Goal: Information Seeking & Learning: Learn about a topic

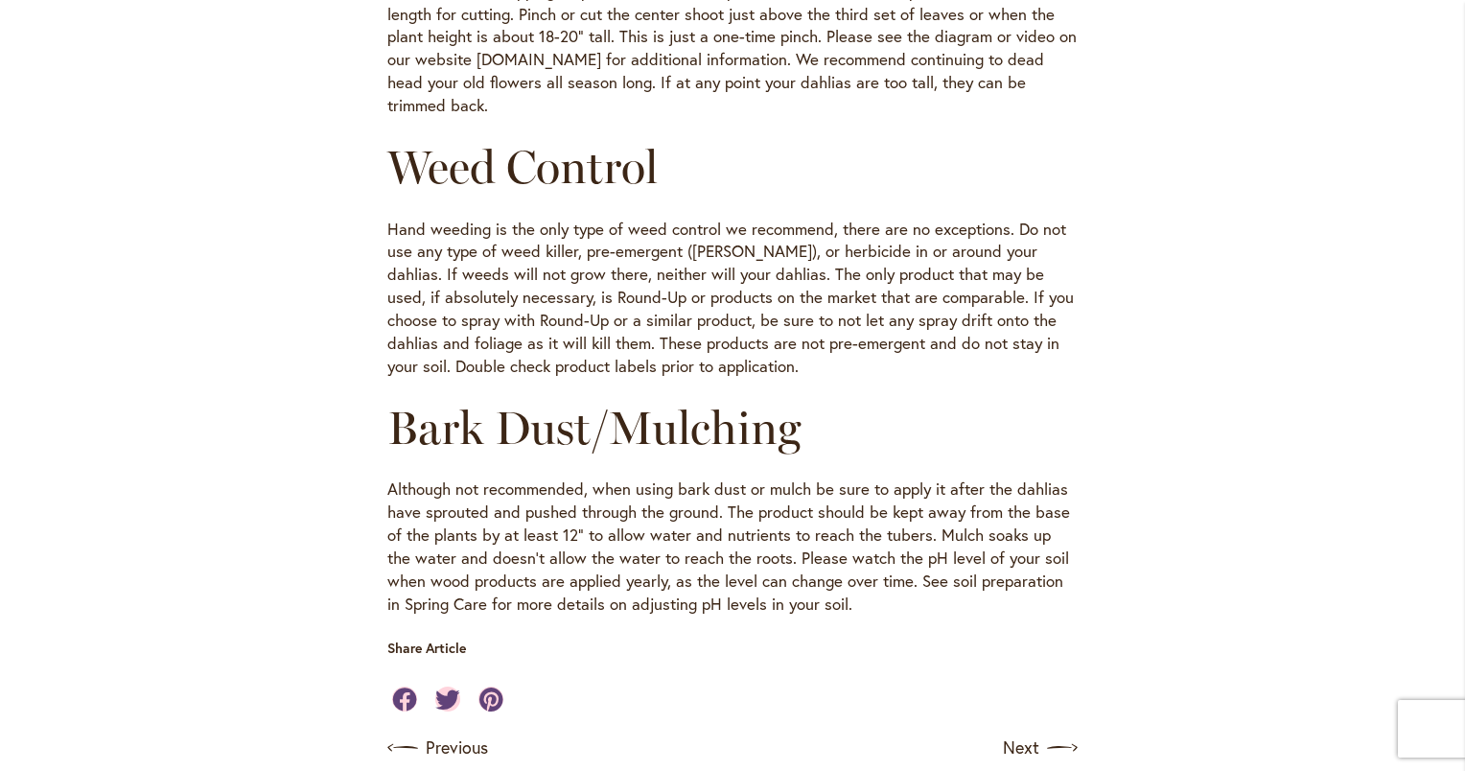
scroll to position [2110, 0]
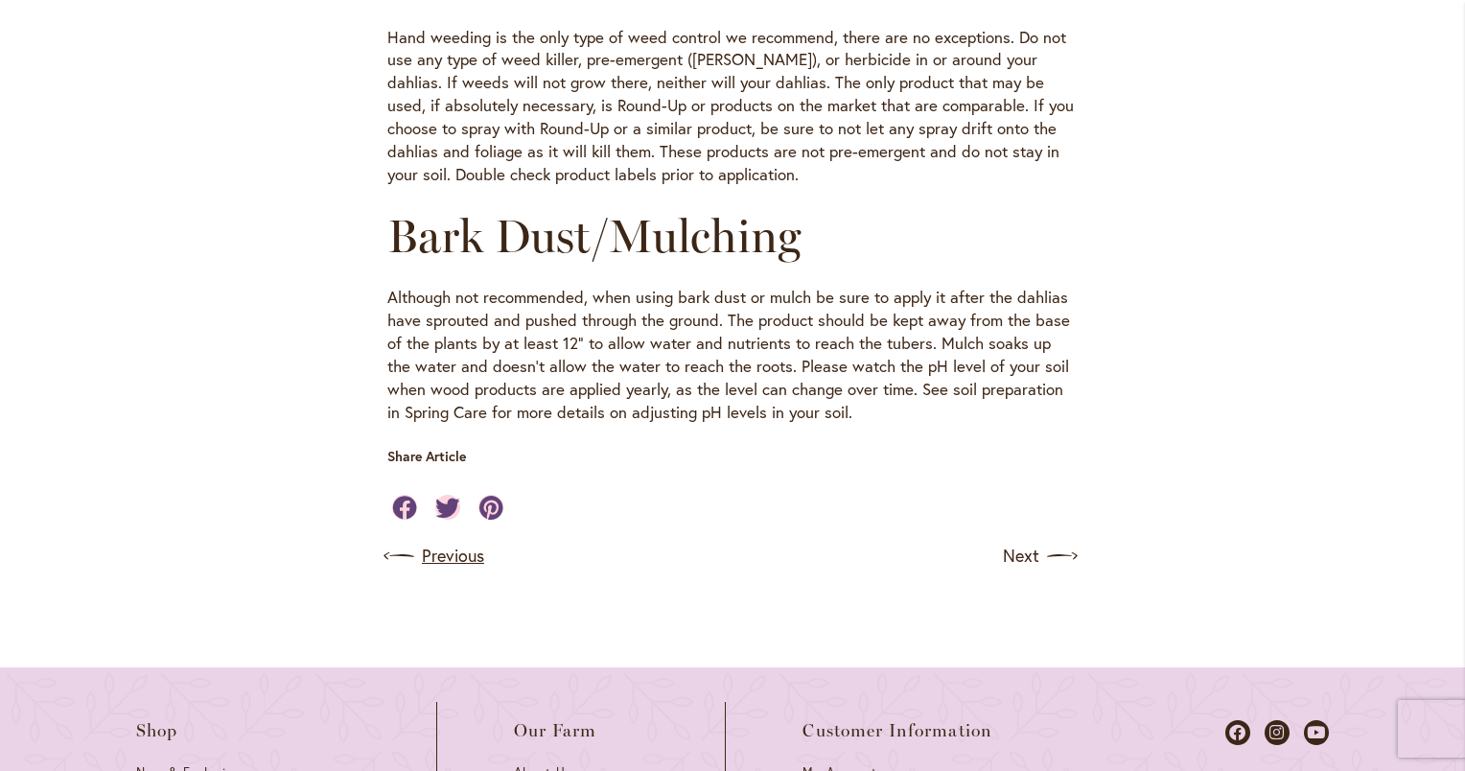
click at [433, 541] on link "Previous" at bounding box center [435, 556] width 97 height 31
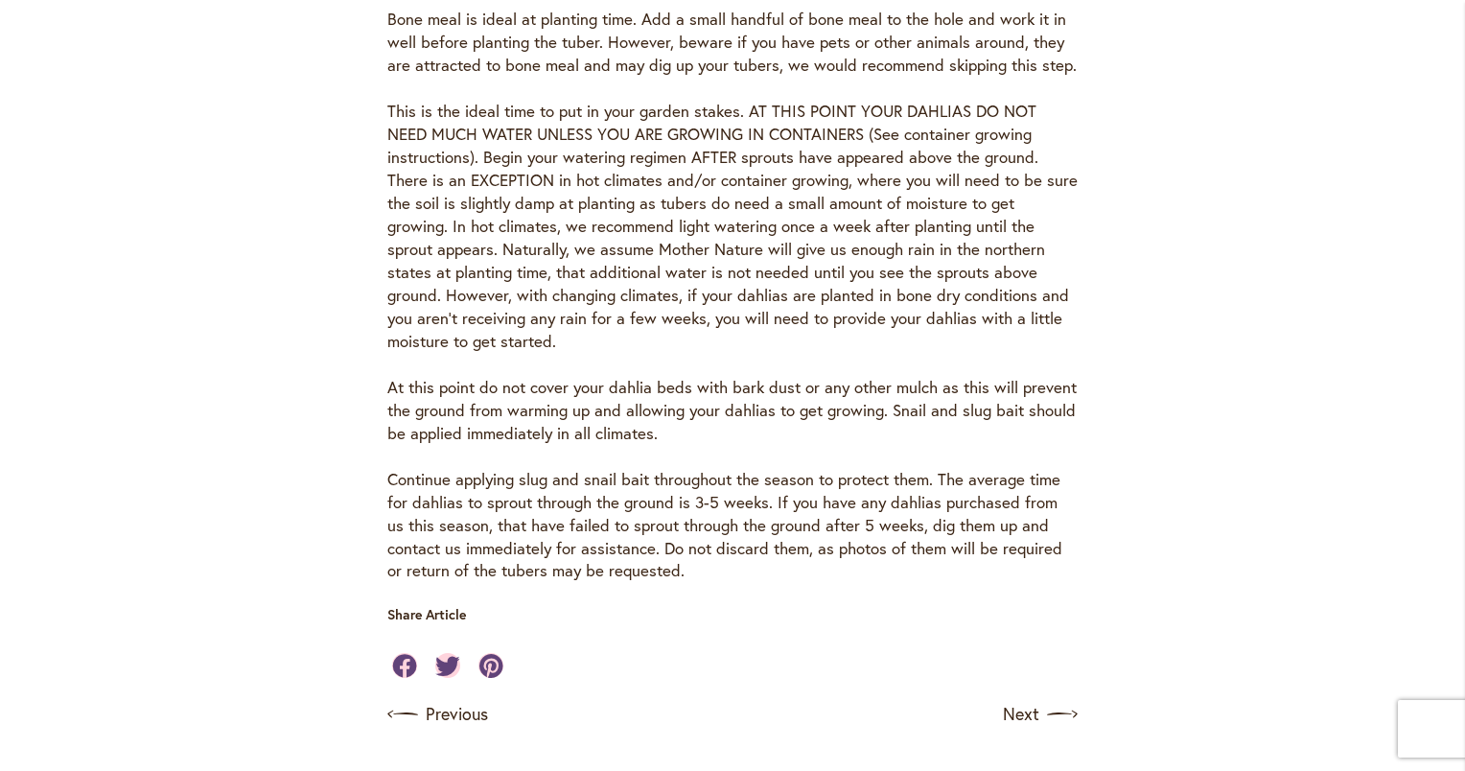
scroll to position [1342, 0]
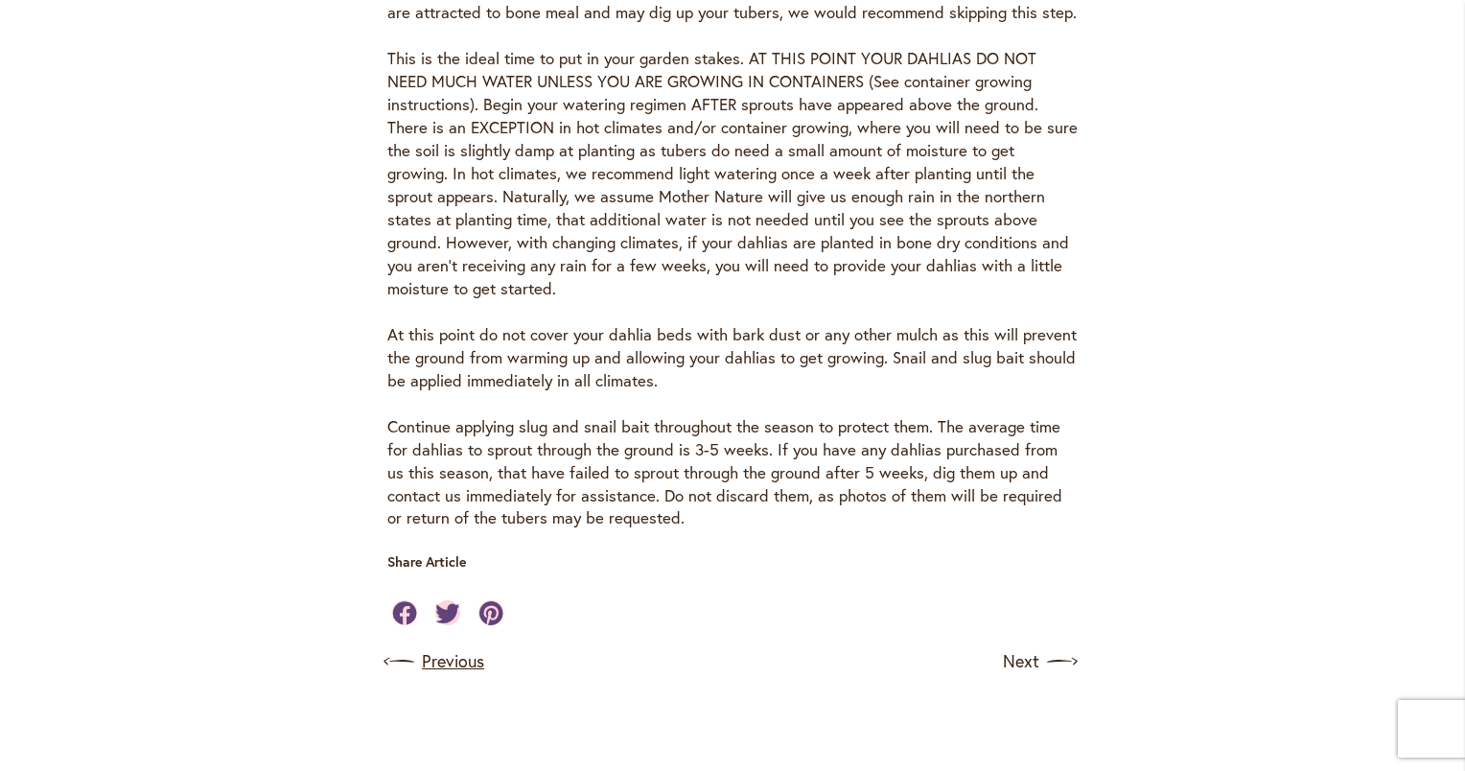
click at [445, 646] on link "Previous" at bounding box center [435, 661] width 97 height 31
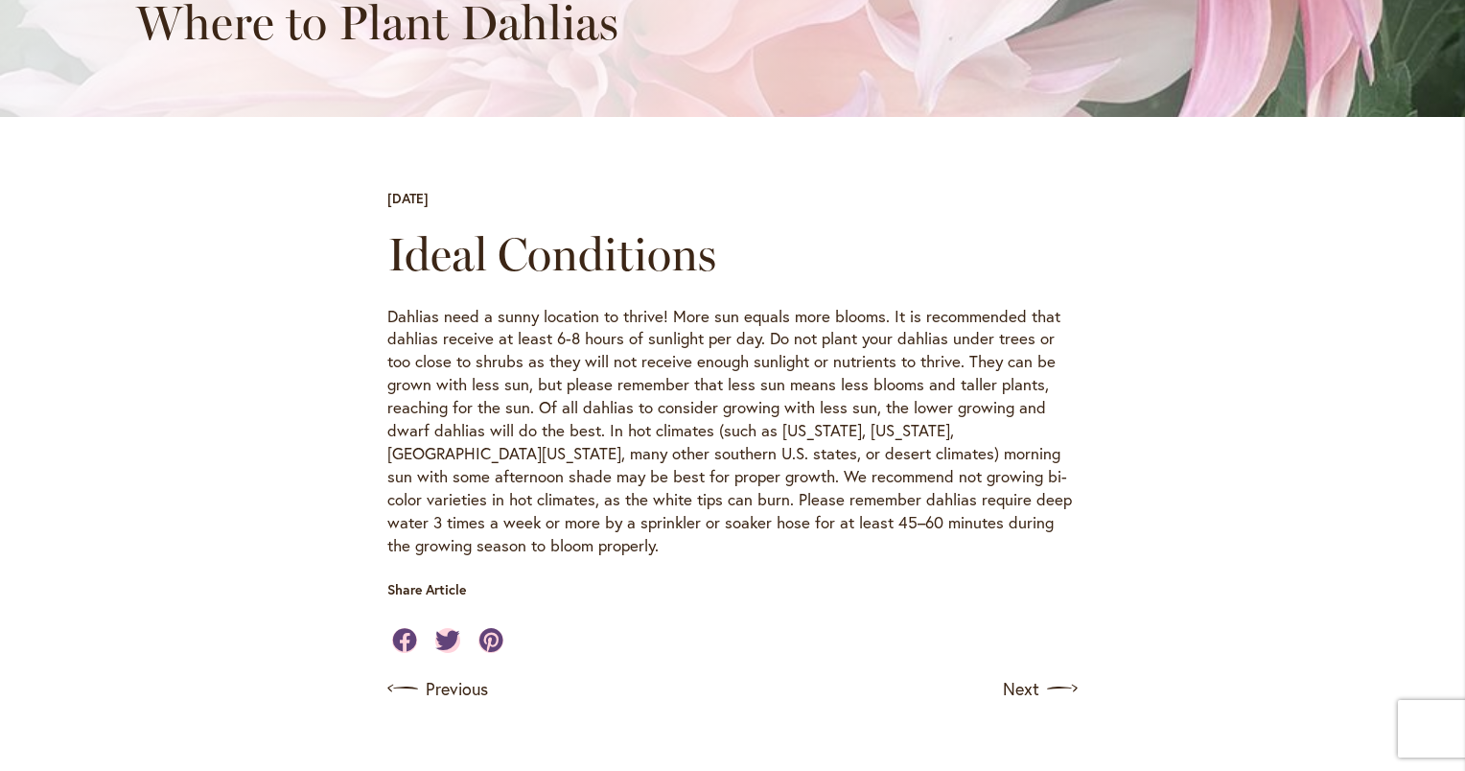
scroll to position [479, 0]
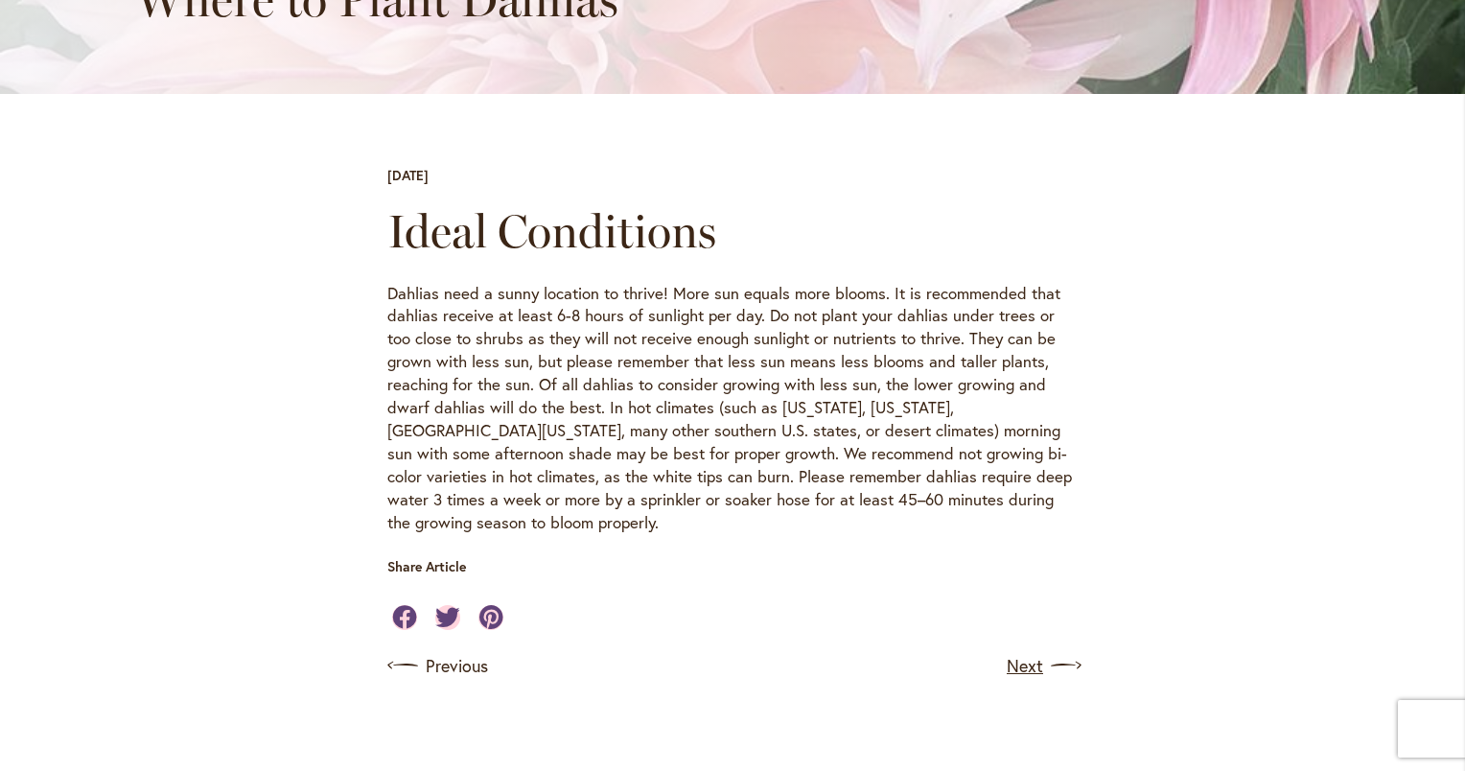
click at [1018, 650] on link "Next" at bounding box center [1042, 665] width 71 height 31
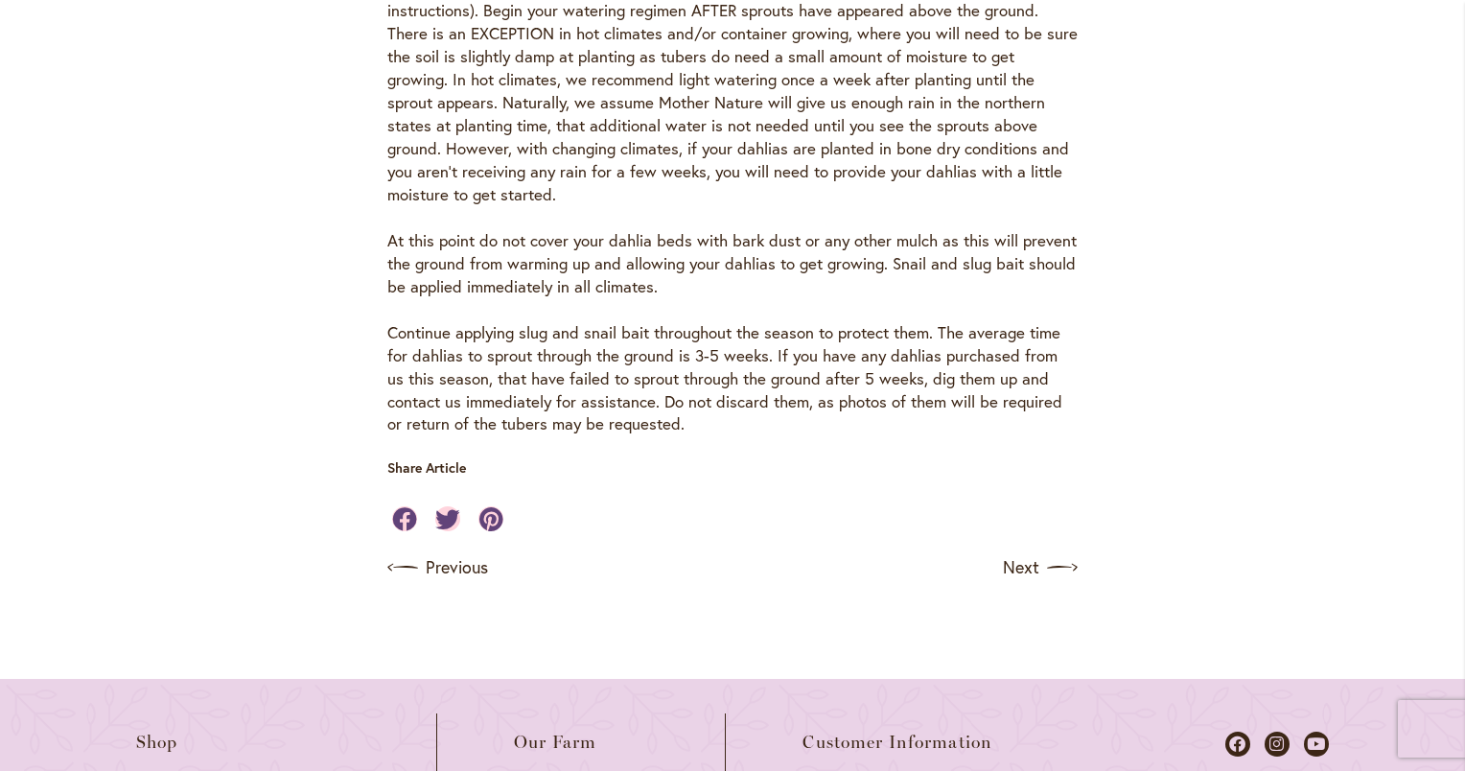
scroll to position [1438, 0]
click at [1020, 550] on link "Next" at bounding box center [1042, 565] width 71 height 31
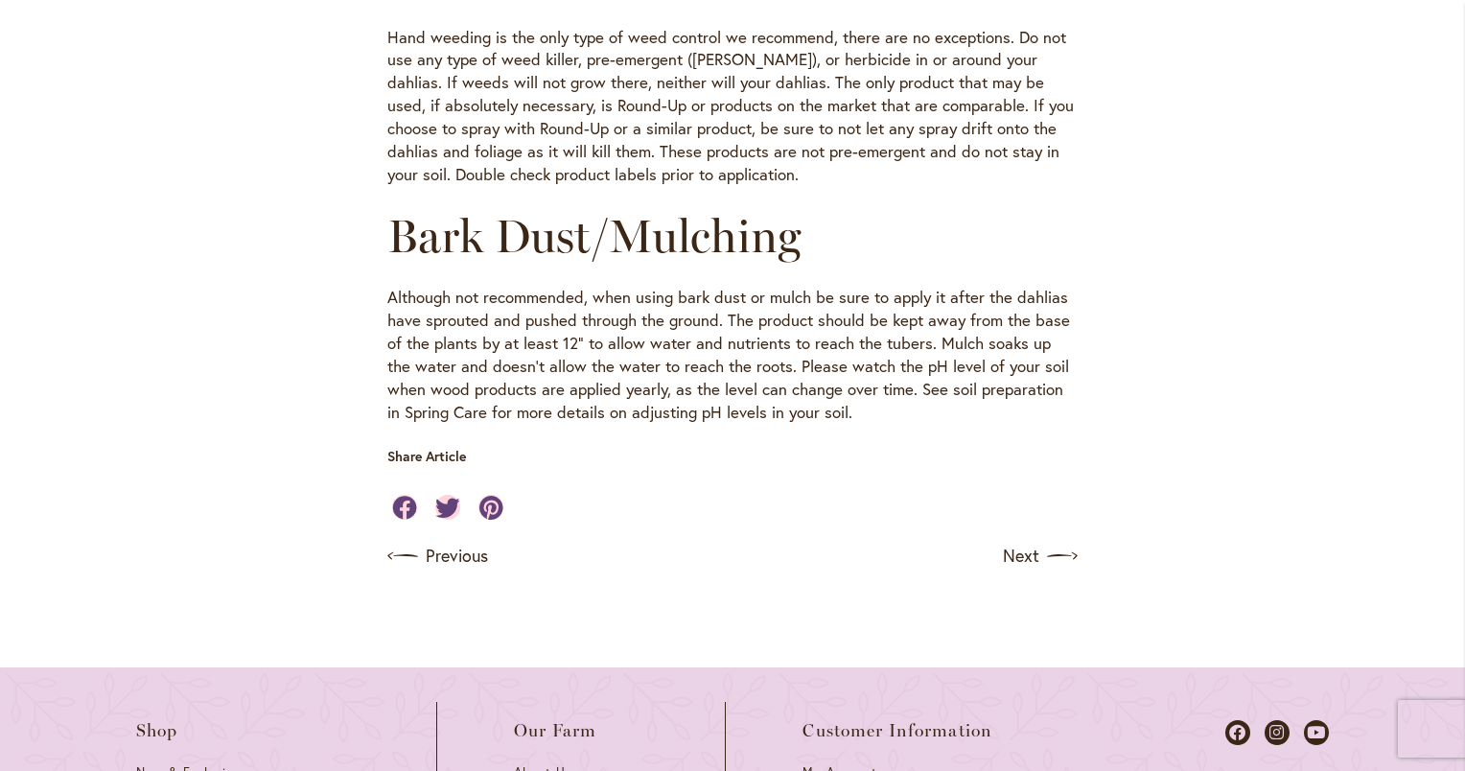
scroll to position [2301, 0]
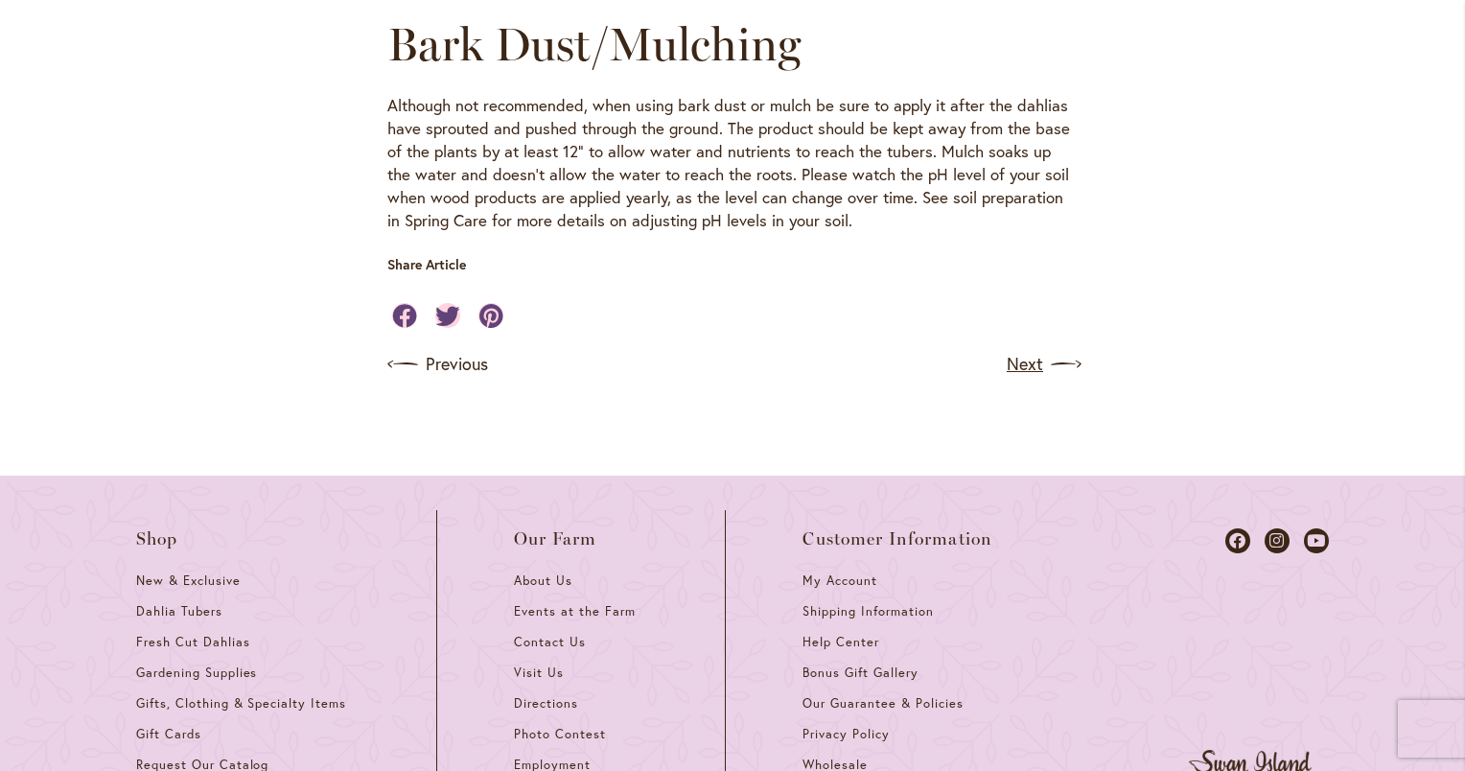
click at [1015, 349] on link "Next" at bounding box center [1042, 364] width 71 height 31
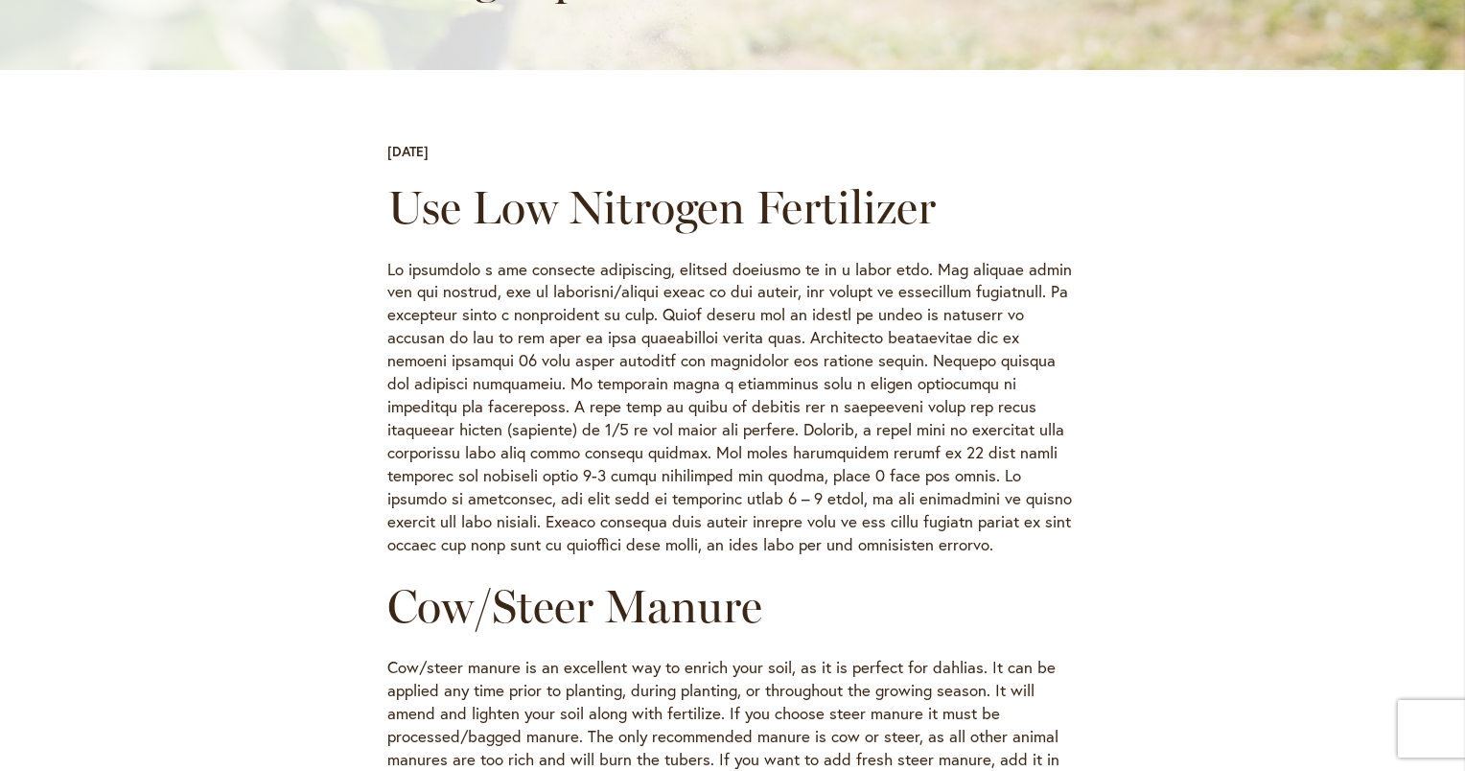
scroll to position [575, 0]
